Goal: Obtain resource: Download file/media

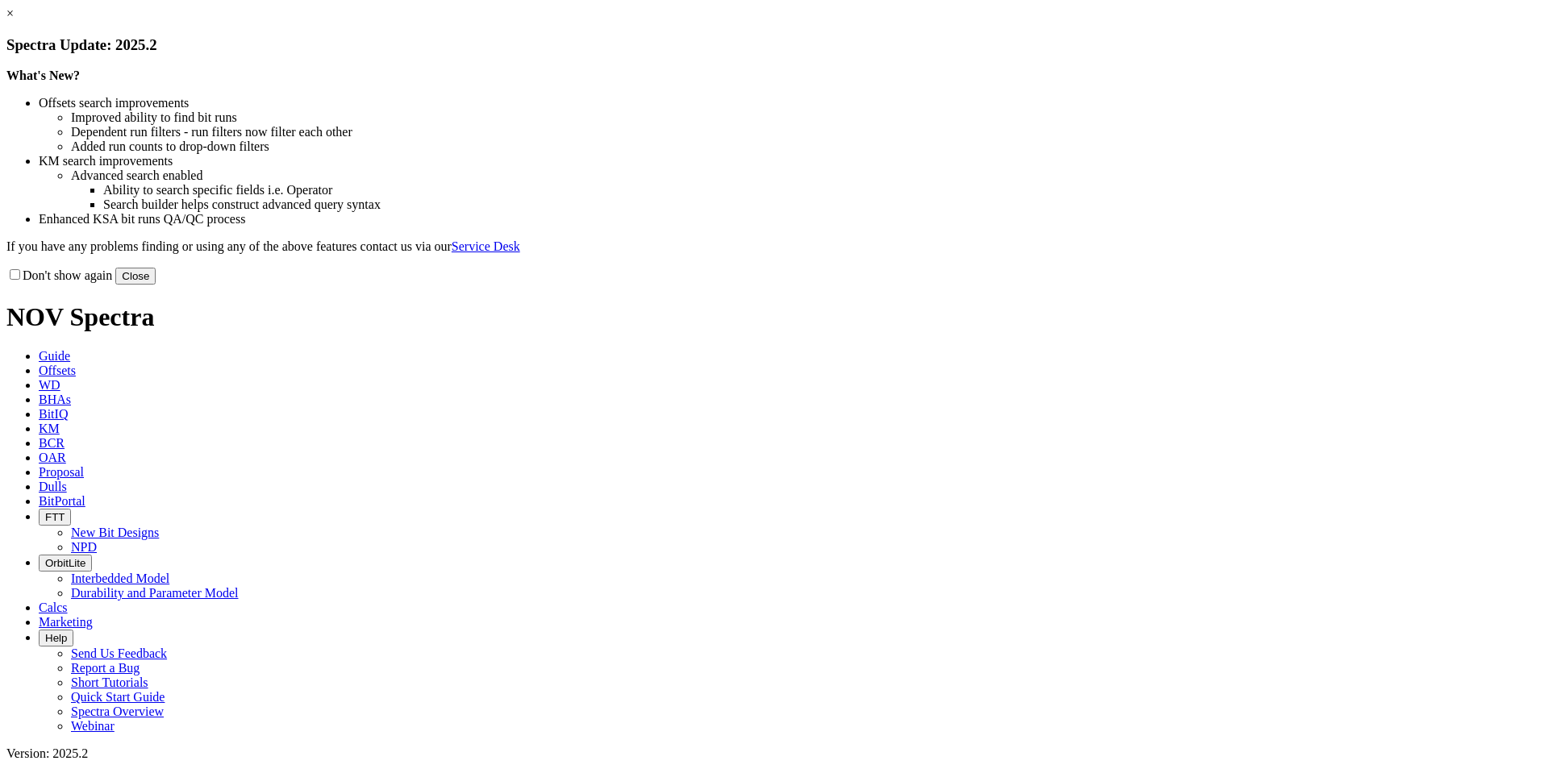
click at [156, 285] on button "Close" at bounding box center [135, 276] width 40 height 17
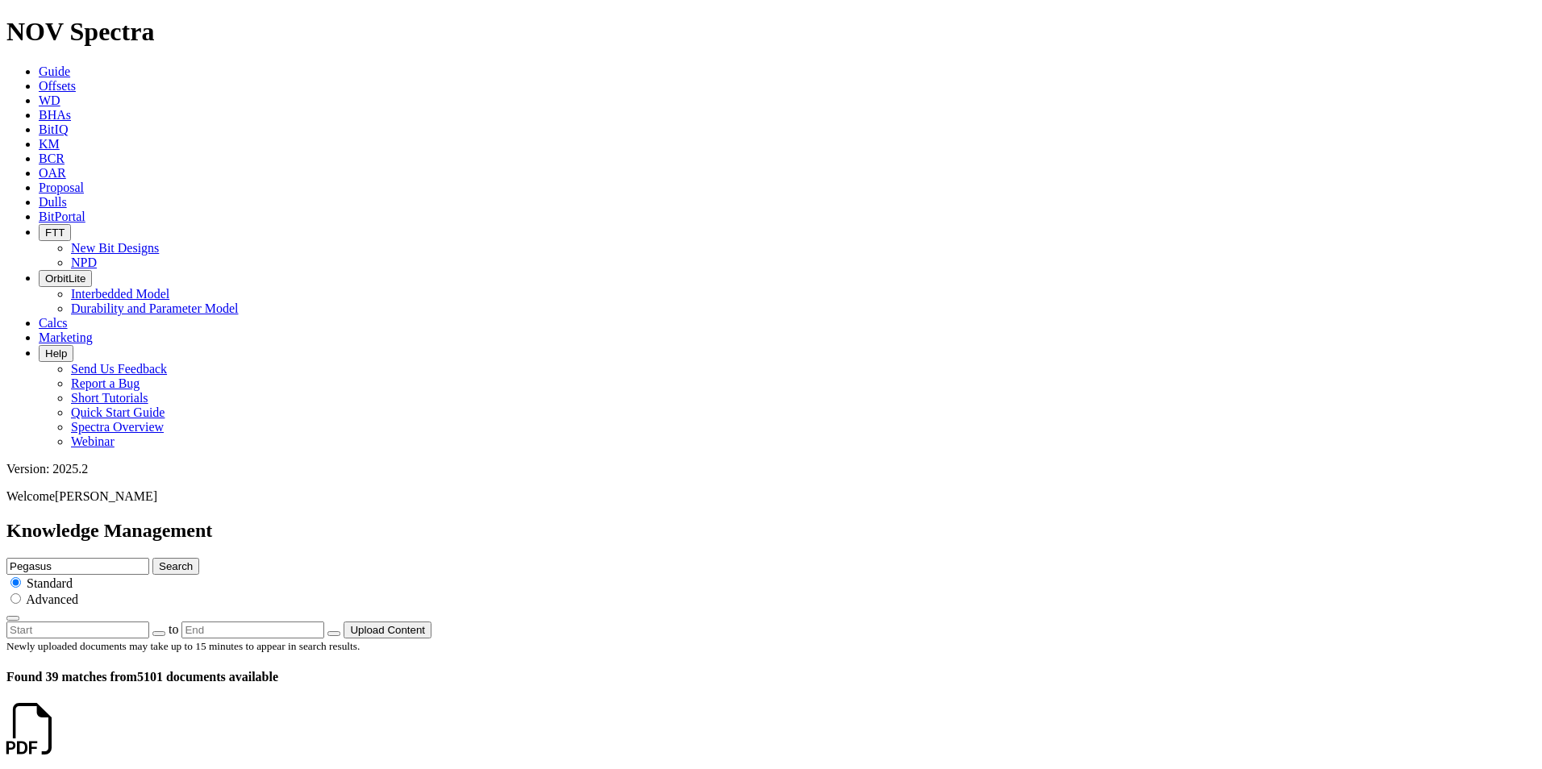
click at [58, 737] on icon at bounding box center [58, 744] width 0 height 14
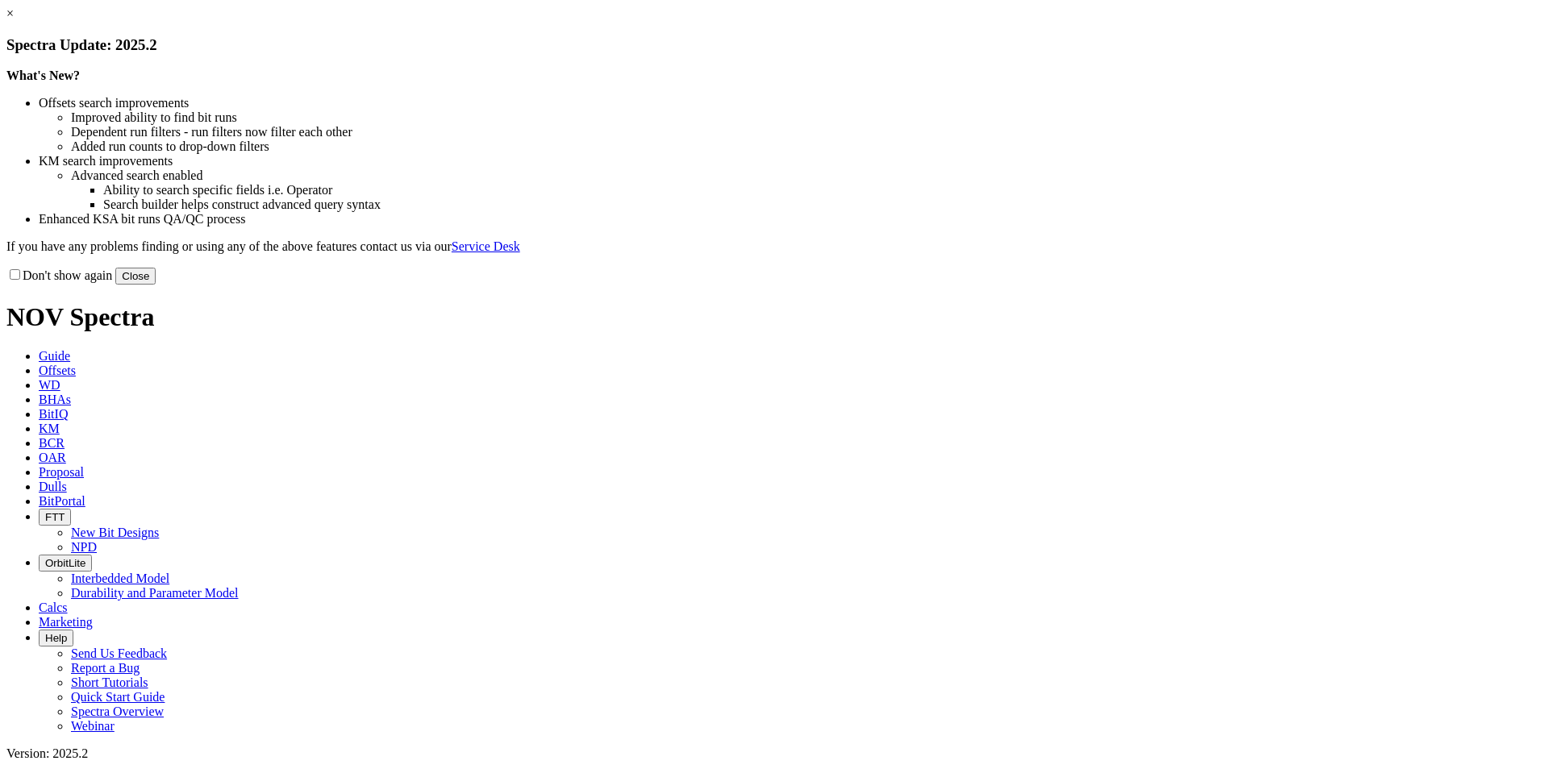
click at [14, 20] on link "×" at bounding box center [9, 13] width 7 height 14
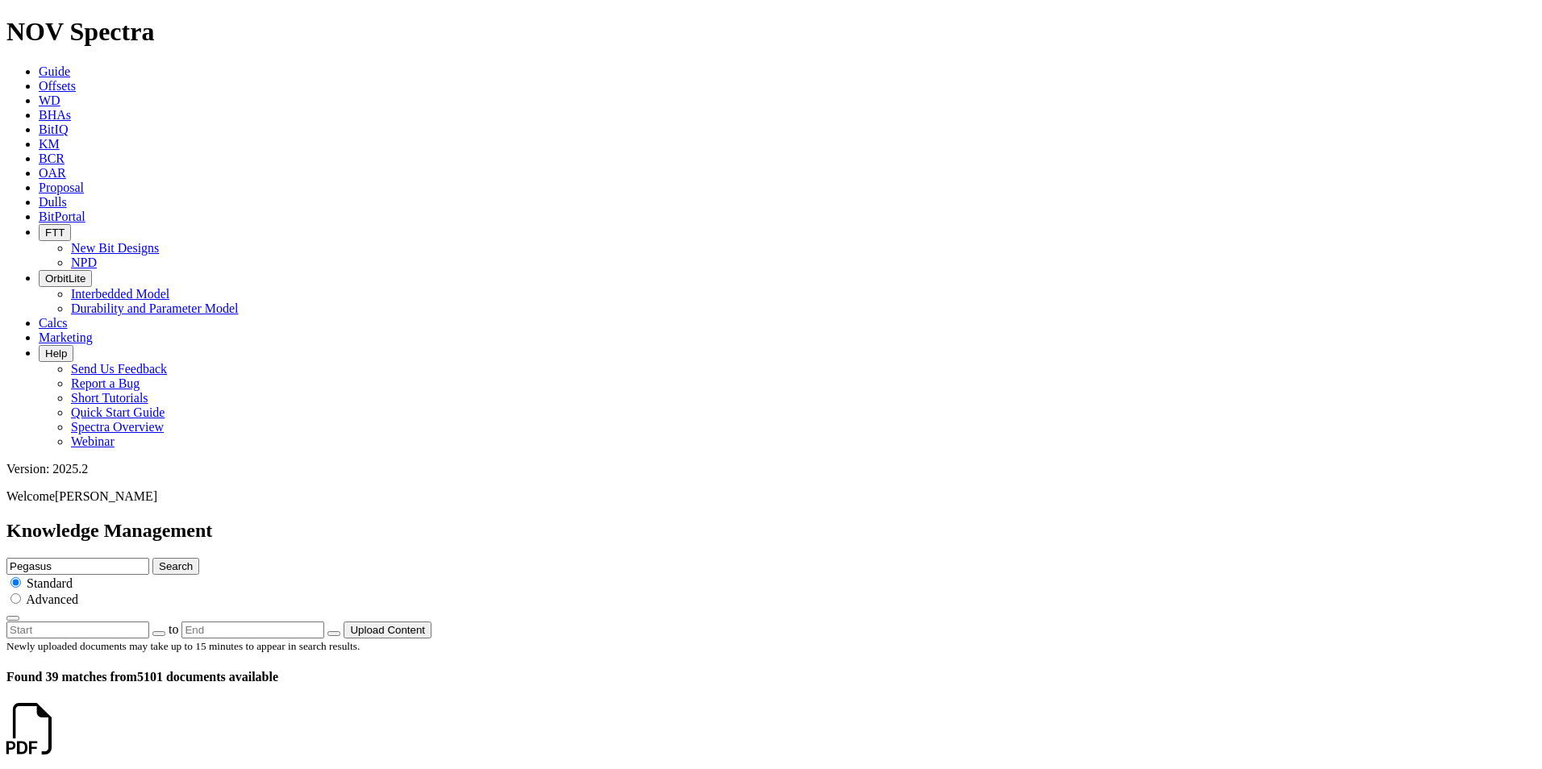
scroll to position [1074, 0]
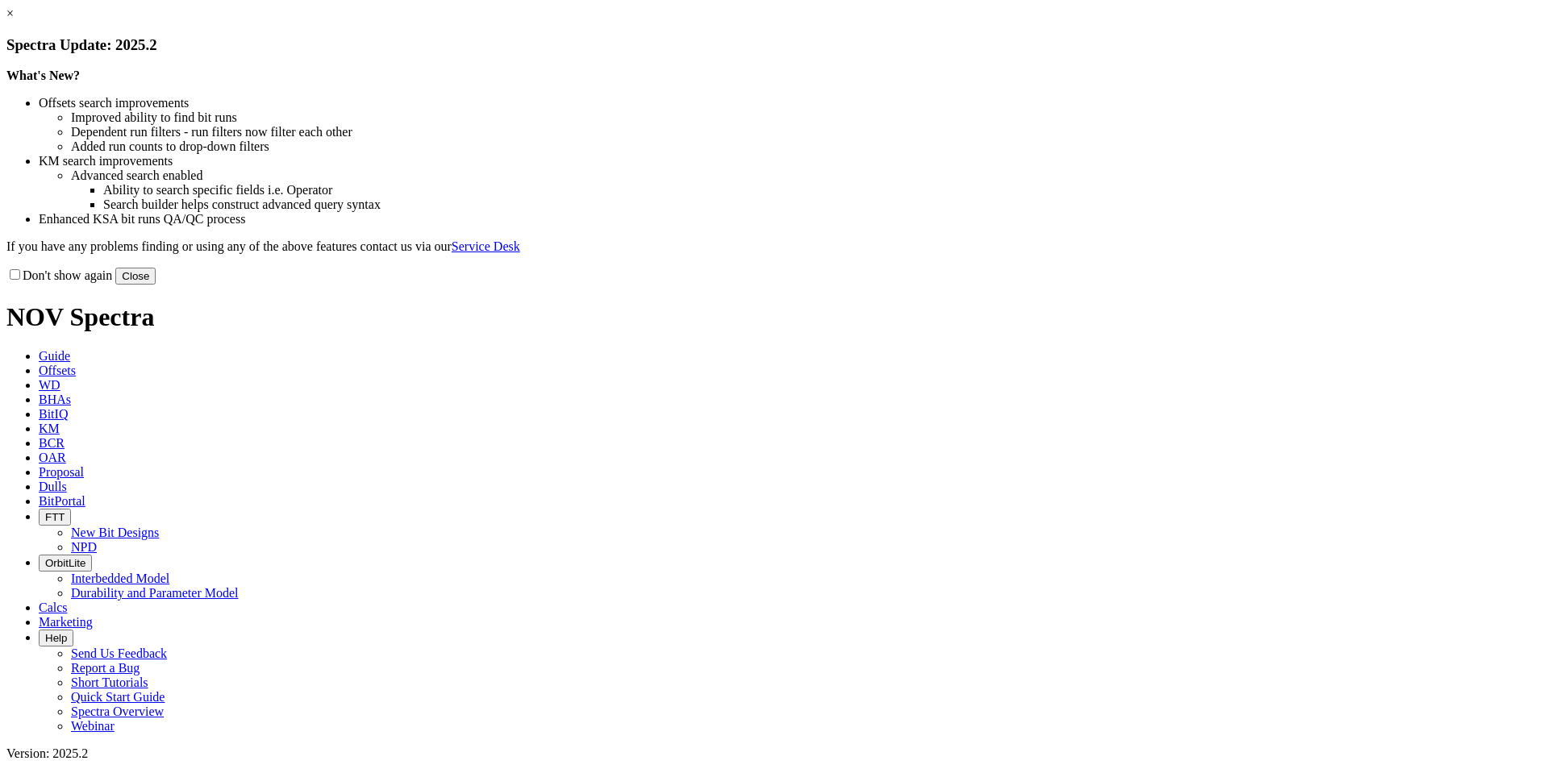
click at [156, 285] on button "Close" at bounding box center [135, 276] width 40 height 17
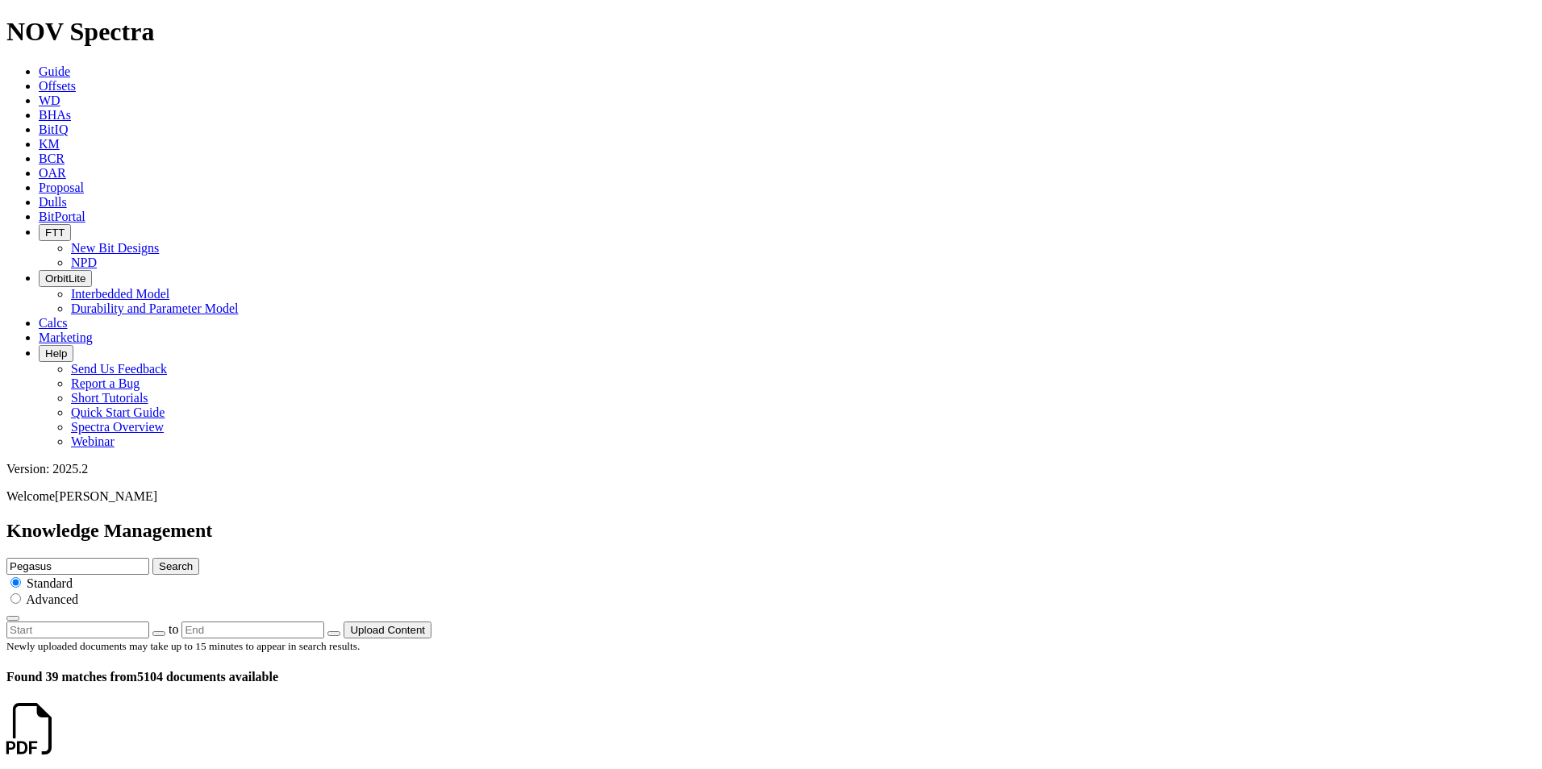
click at [149, 558] on input "Pegasus" at bounding box center [77, 566] width 143 height 17
type input "Pegasus 8.5"
click at [199, 558] on button "Search" at bounding box center [175, 566] width 47 height 17
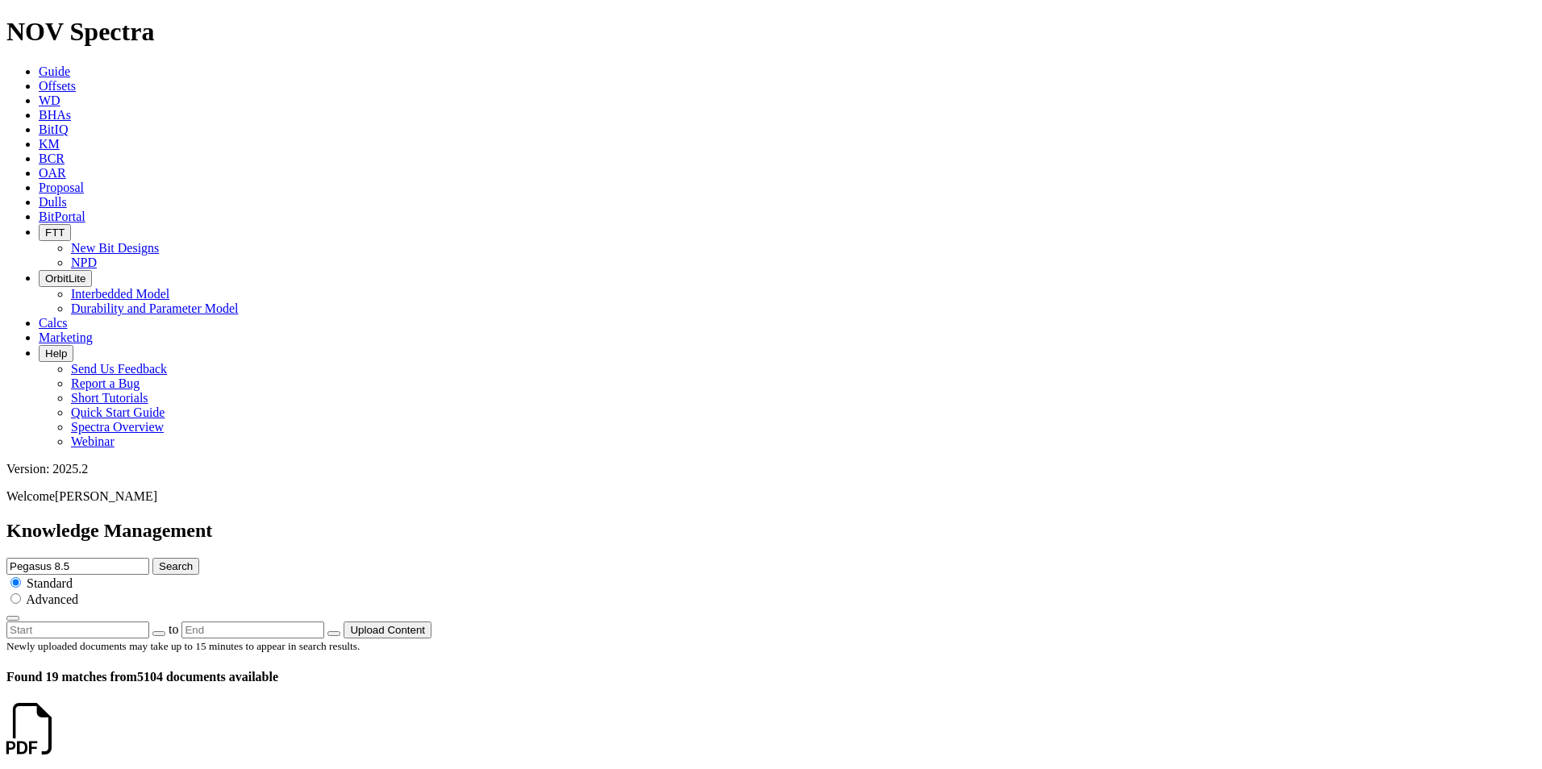
scroll to position [2727, 0]
